Goal: Transaction & Acquisition: Book appointment/travel/reservation

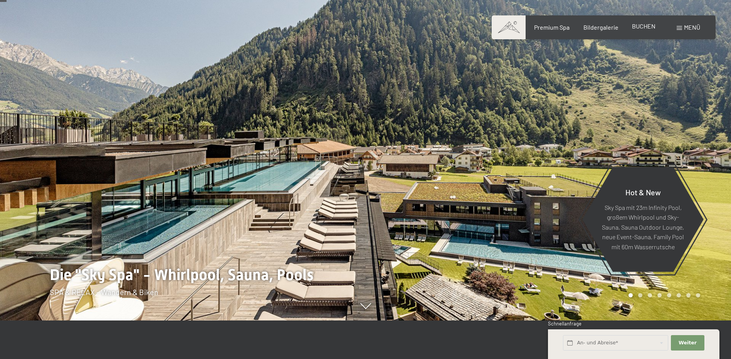
click at [650, 29] on span "BUCHEN" at bounding box center [644, 25] width 24 height 7
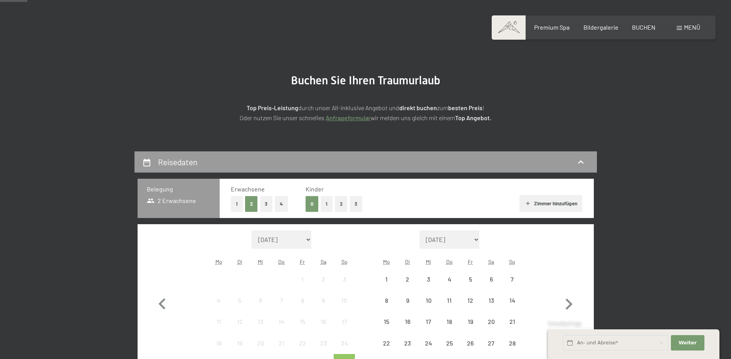
scroll to position [77, 0]
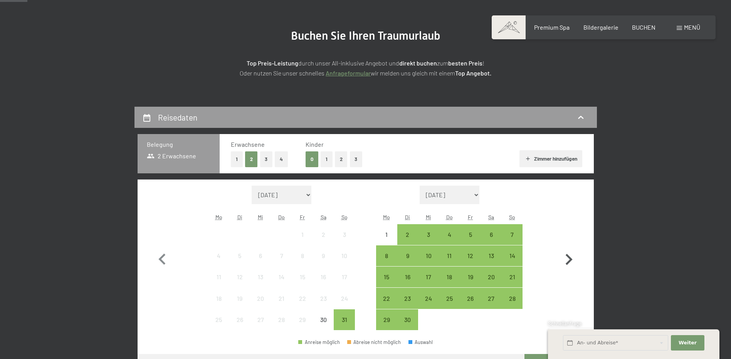
click at [569, 257] on icon "button" at bounding box center [569, 259] width 7 height 11
select select "[DATE]"
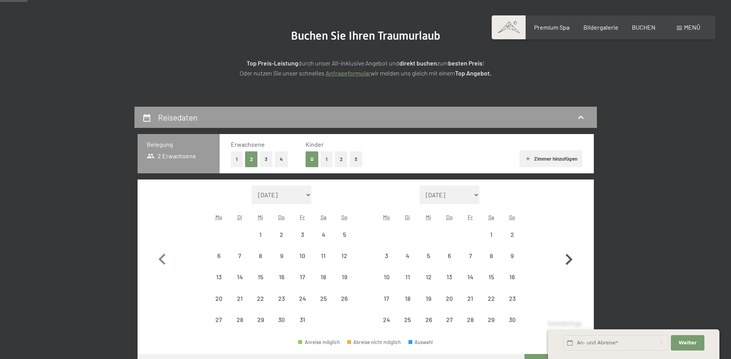
click at [569, 257] on icon "button" at bounding box center [569, 259] width 7 height 11
select select "[DATE]"
click at [569, 257] on icon "button" at bounding box center [569, 259] width 7 height 11
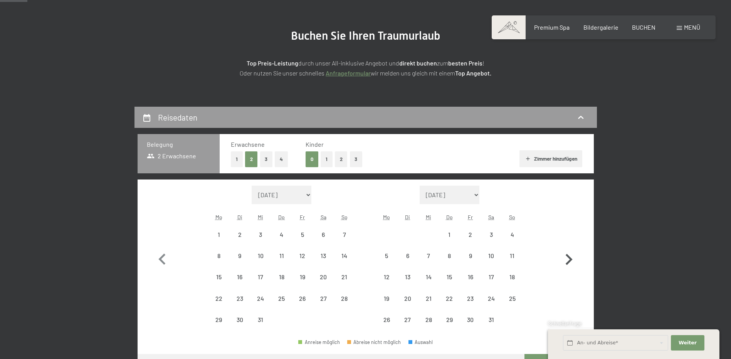
select select "[DATE]"
click at [569, 257] on icon "button" at bounding box center [569, 259] width 7 height 11
select select "[DATE]"
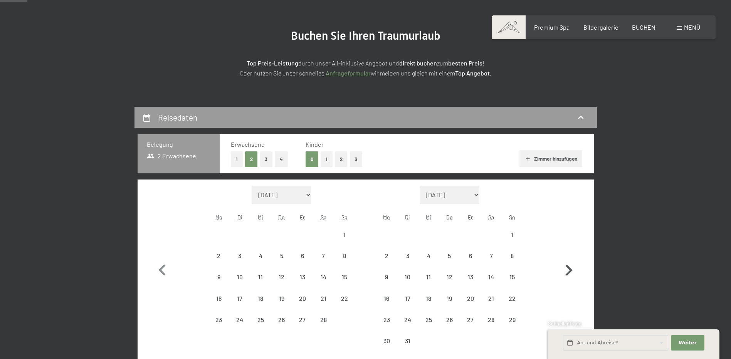
click at [569, 257] on button "button" at bounding box center [568, 269] width 22 height 166
select select "[DATE]"
click at [327, 161] on button "1" at bounding box center [327, 159] width 12 height 16
select select "[DATE]"
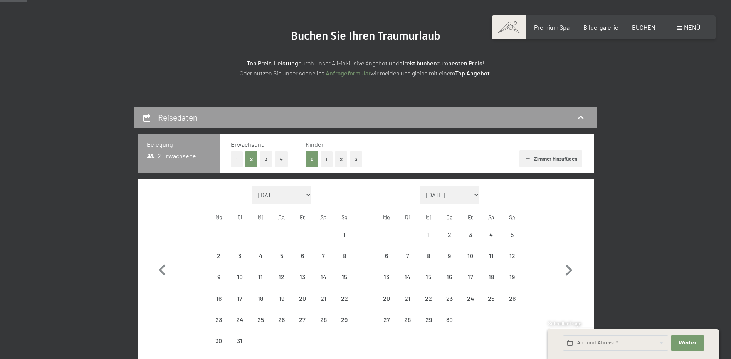
select select "[DATE]"
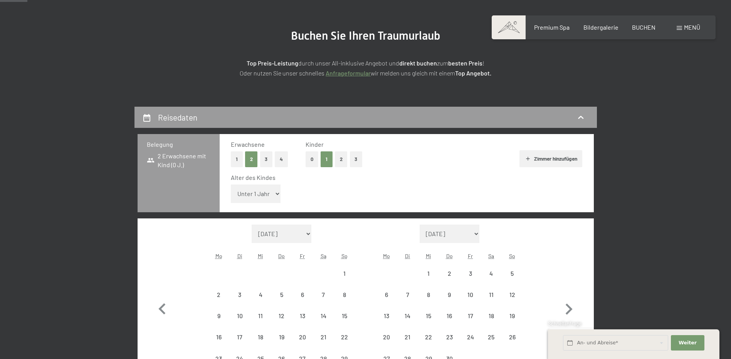
select select "[DATE]"
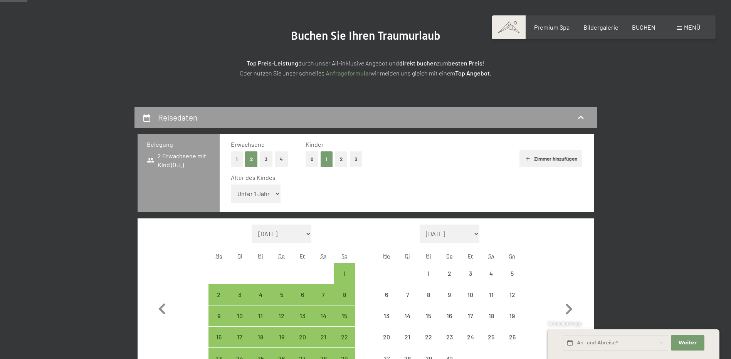
select select "[DATE]"
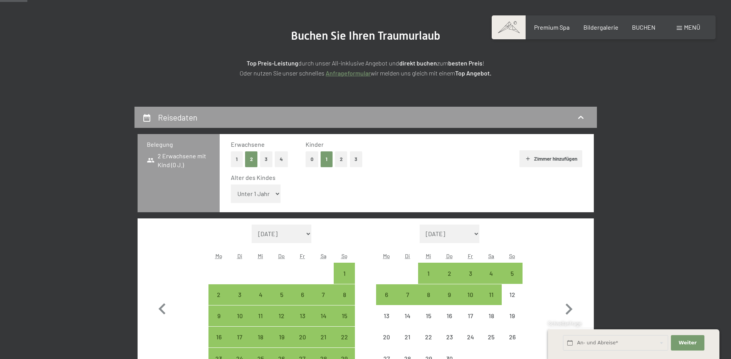
click at [266, 193] on select "Unter 1 Jahr 1 Jahr 2 Jahre 3 Jahre 4 Jahre 5 Jahre 6 Jahre 7 Jahre 8 Jahre 9 J…" at bounding box center [256, 194] width 50 height 18
select select "[DATE]"
select select "5"
click at [231, 185] on select "Unter 1 Jahr 1 Jahr 2 Jahre 3 Jahre 4 Jahre 5 Jahre 6 Jahre 7 Jahre 8 Jahre 9 J…" at bounding box center [256, 194] width 50 height 18
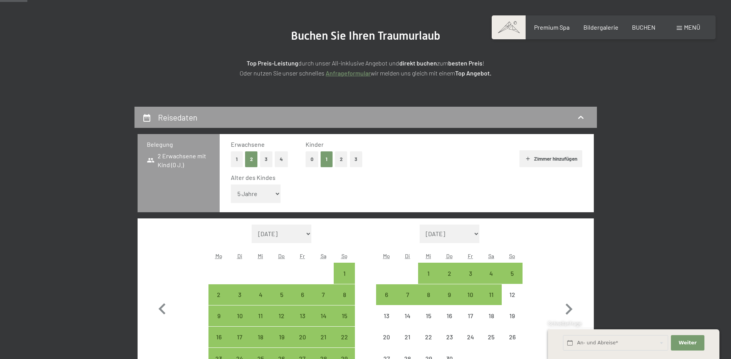
select select "[DATE]"
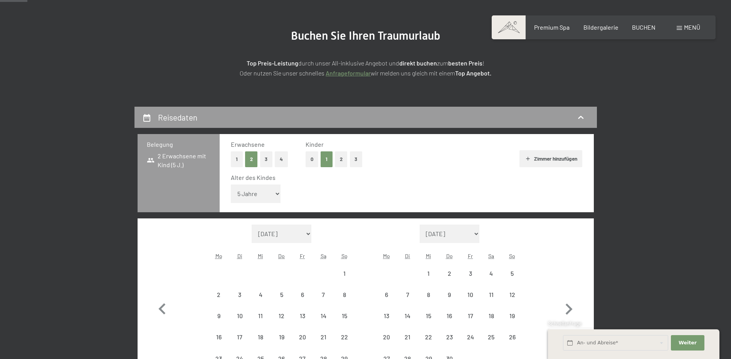
select select "[DATE]"
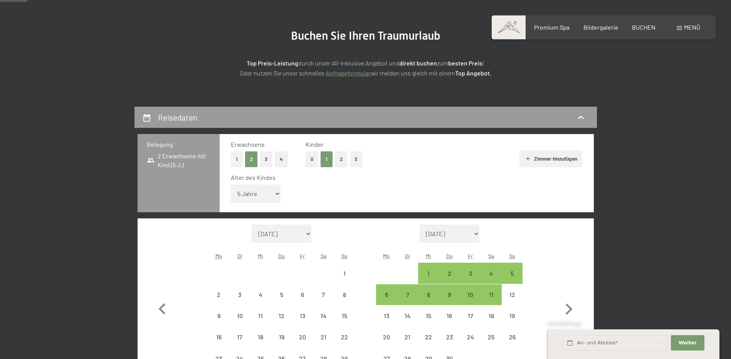
select select "[DATE]"
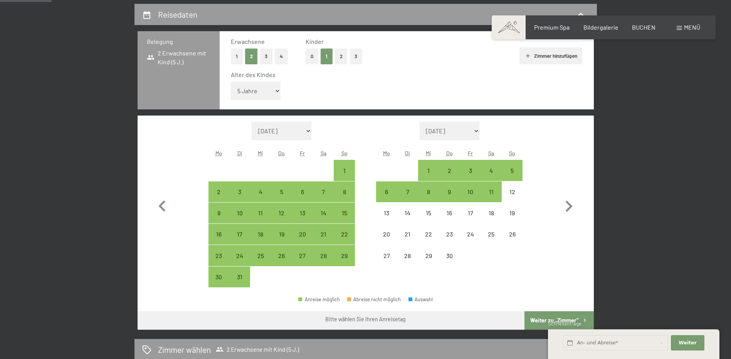
scroll to position [193, 0]
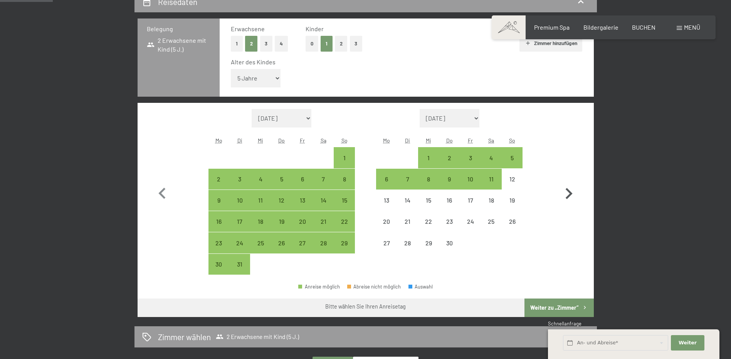
click at [568, 200] on icon "button" at bounding box center [568, 194] width 22 height 22
select select "[DATE]"
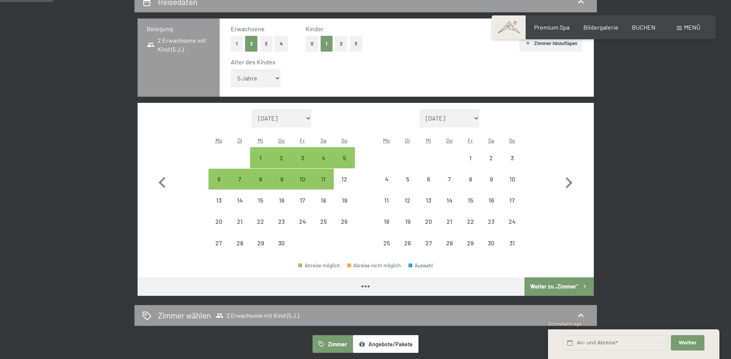
select select "[DATE]"
click at [571, 183] on icon "button" at bounding box center [569, 182] width 7 height 11
select select "[DATE]"
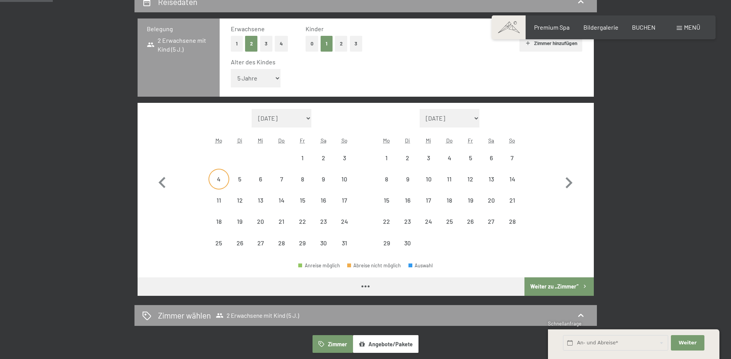
select select "[DATE]"
click at [166, 180] on icon "button" at bounding box center [162, 183] width 22 height 22
select select "[DATE]"
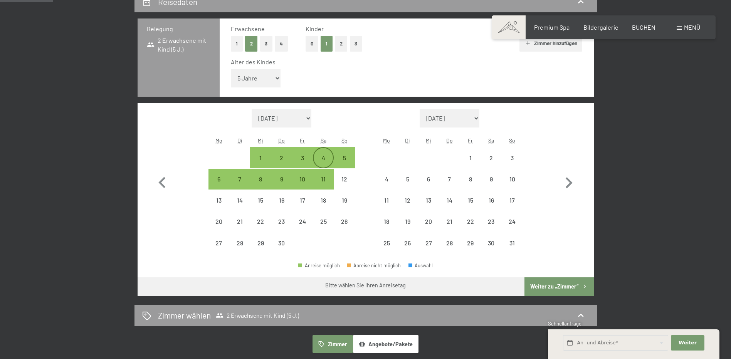
click at [328, 159] on div "4" at bounding box center [323, 164] width 19 height 19
select select "[DATE]"
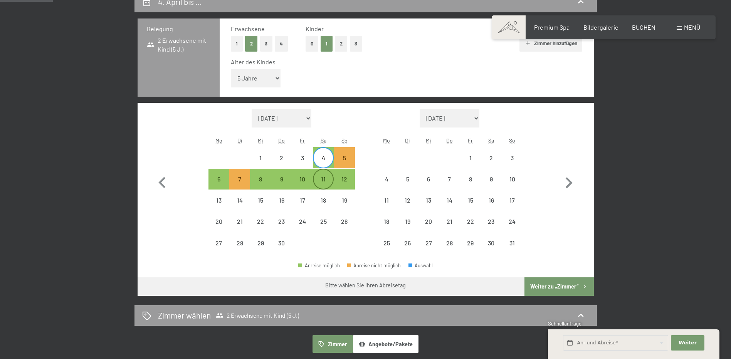
click at [324, 180] on div "11" at bounding box center [323, 185] width 19 height 19
select select "[DATE]"
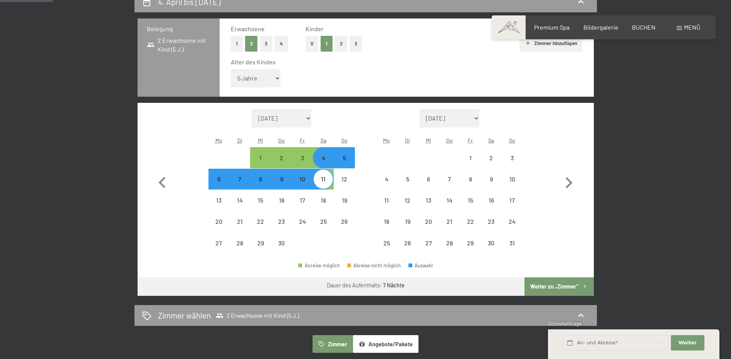
click at [567, 283] on button "Weiter zu „Zimmer“" at bounding box center [558, 286] width 69 height 18
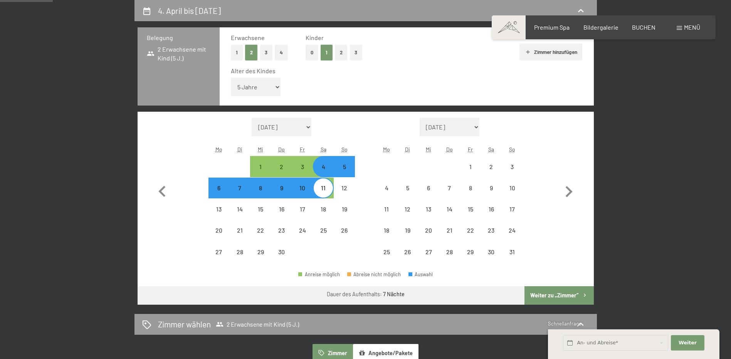
select select "[DATE]"
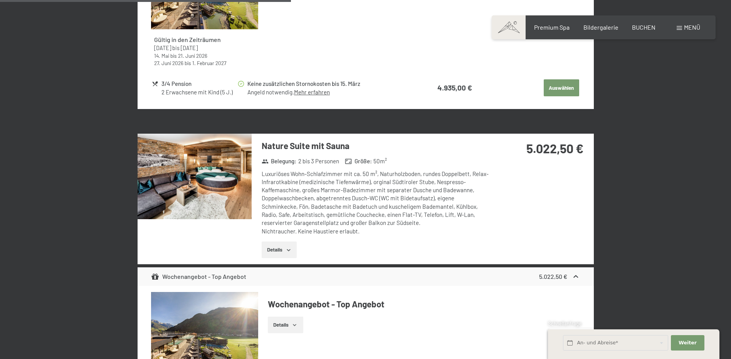
scroll to position [1532, 0]
